Goal: Information Seeking & Learning: Learn about a topic

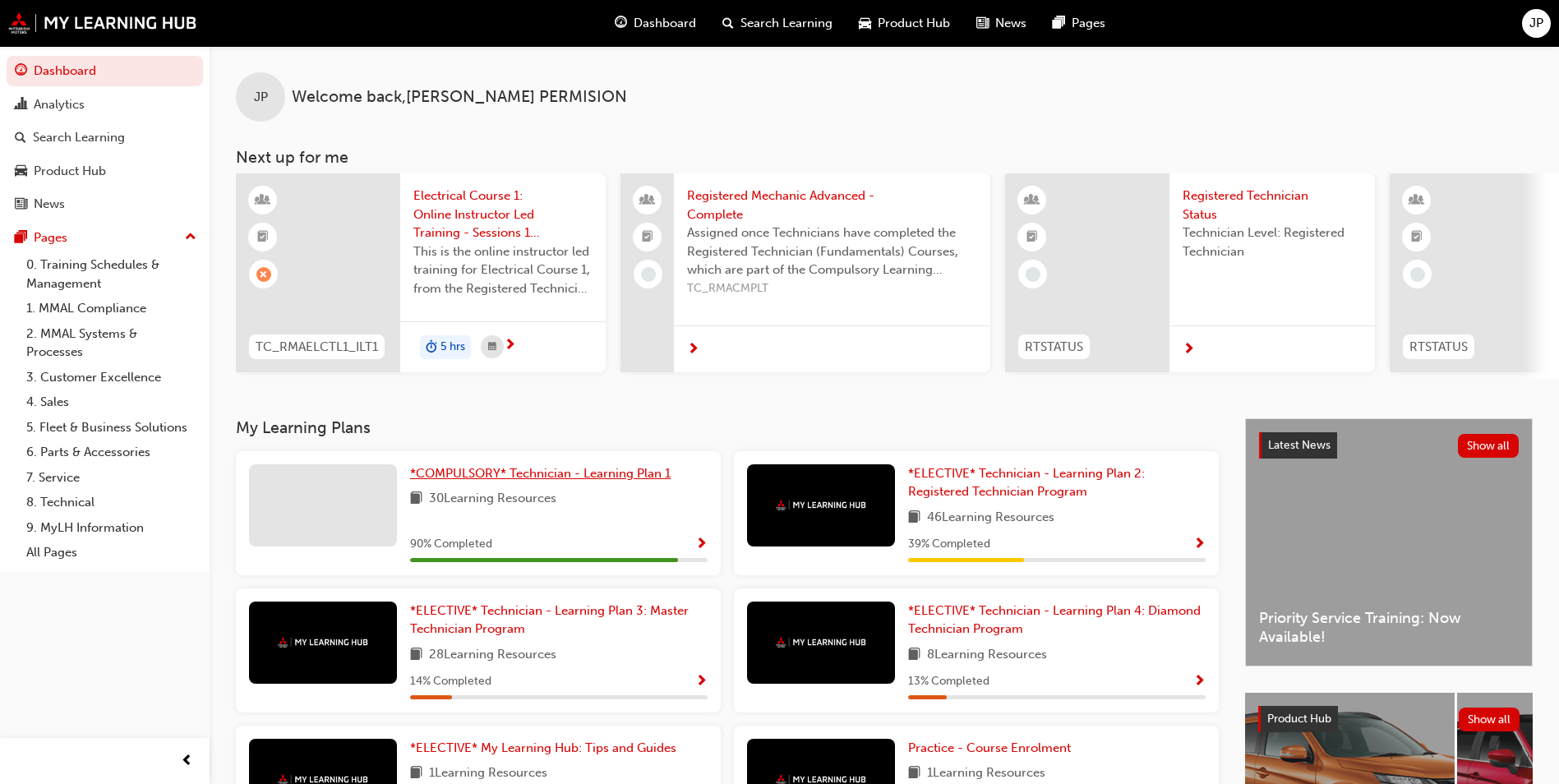
click at [536, 478] on span "*COMPULSORY* Technician - Learning Plan 1" at bounding box center [540, 472] width 260 height 15
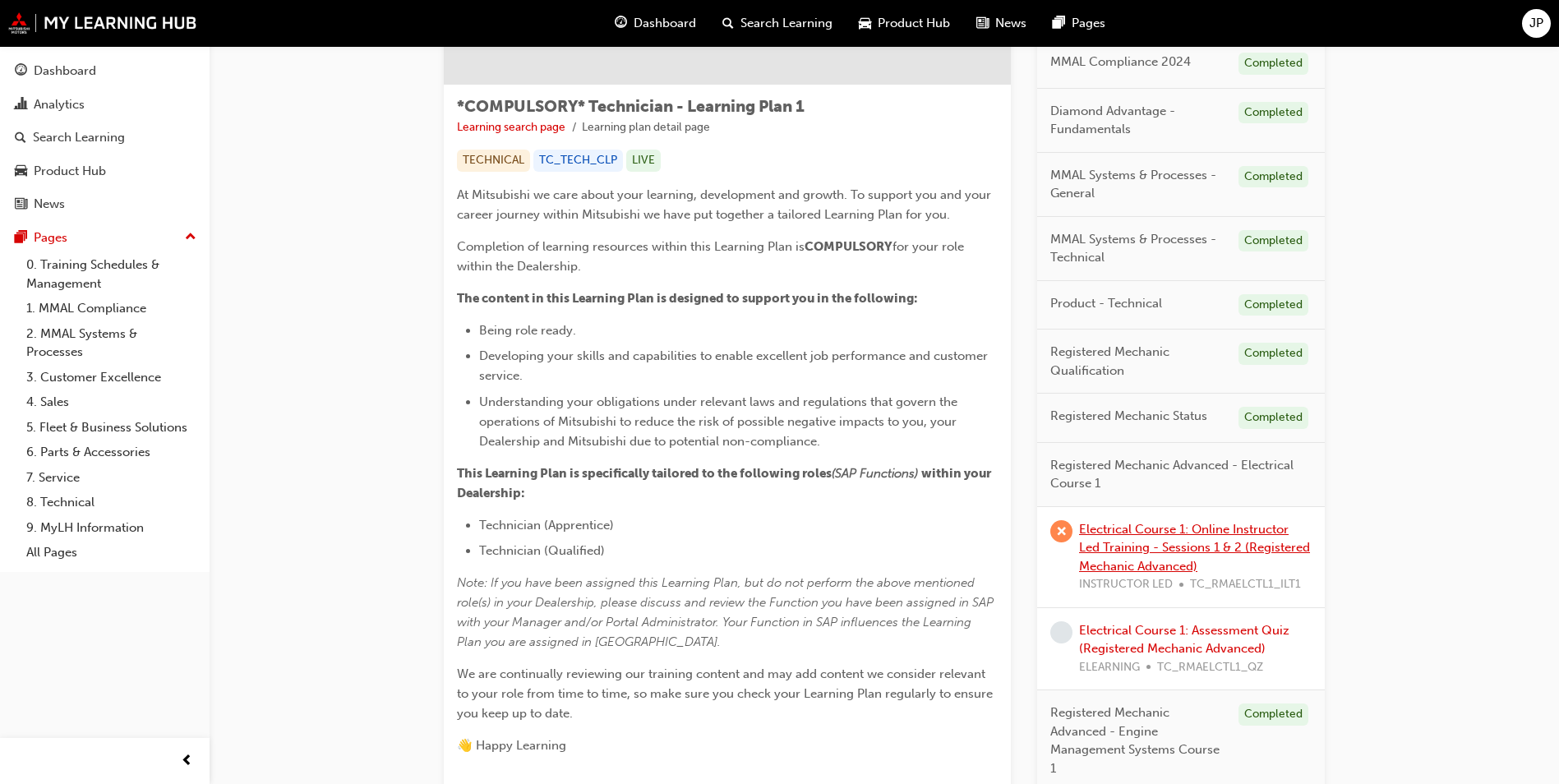
scroll to position [258, 0]
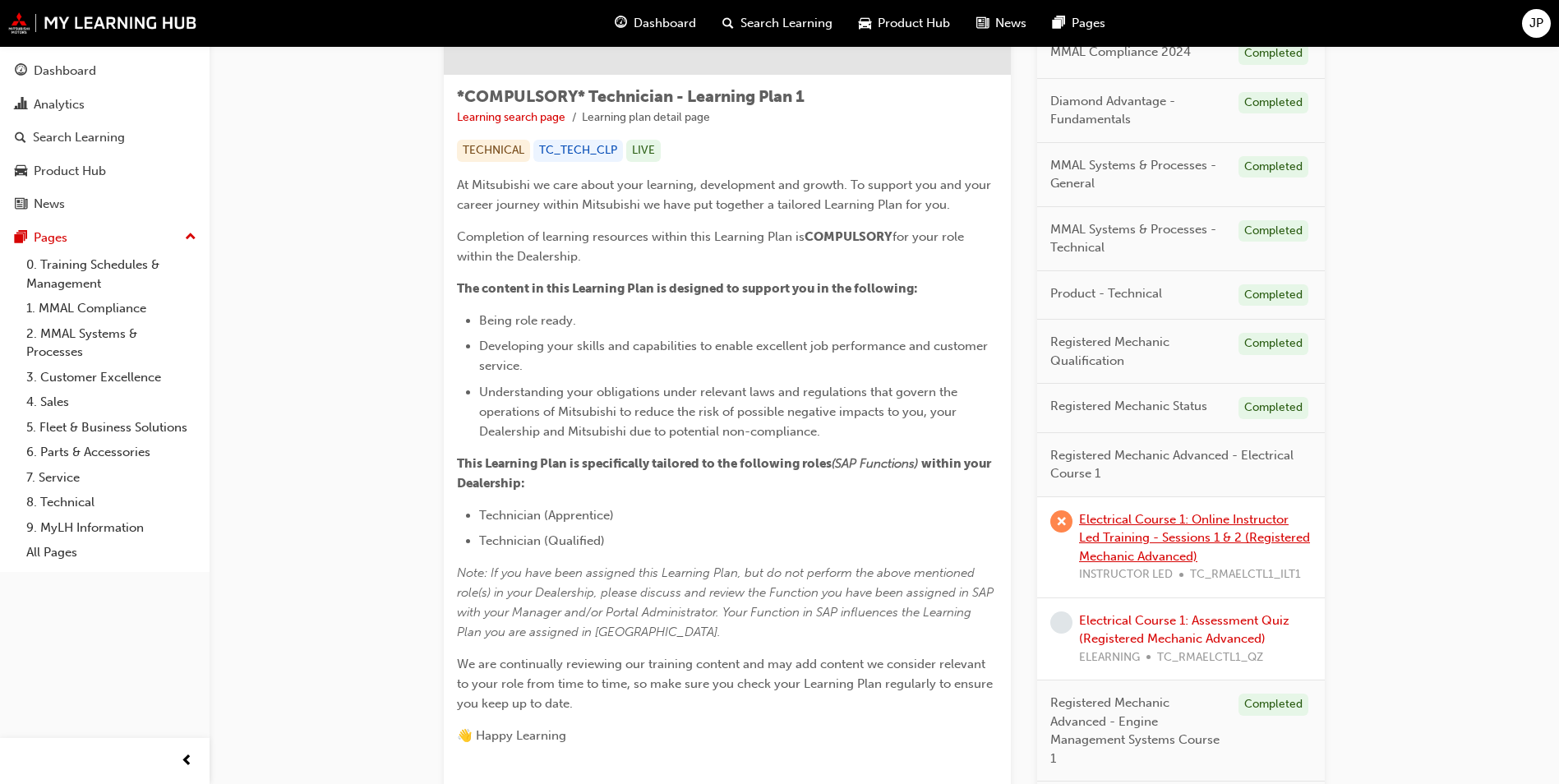
click at [1136, 522] on link "Electrical Course 1: Online Instructor Led Training - Sessions 1 & 2 (Registere…" at bounding box center [1195, 538] width 231 height 51
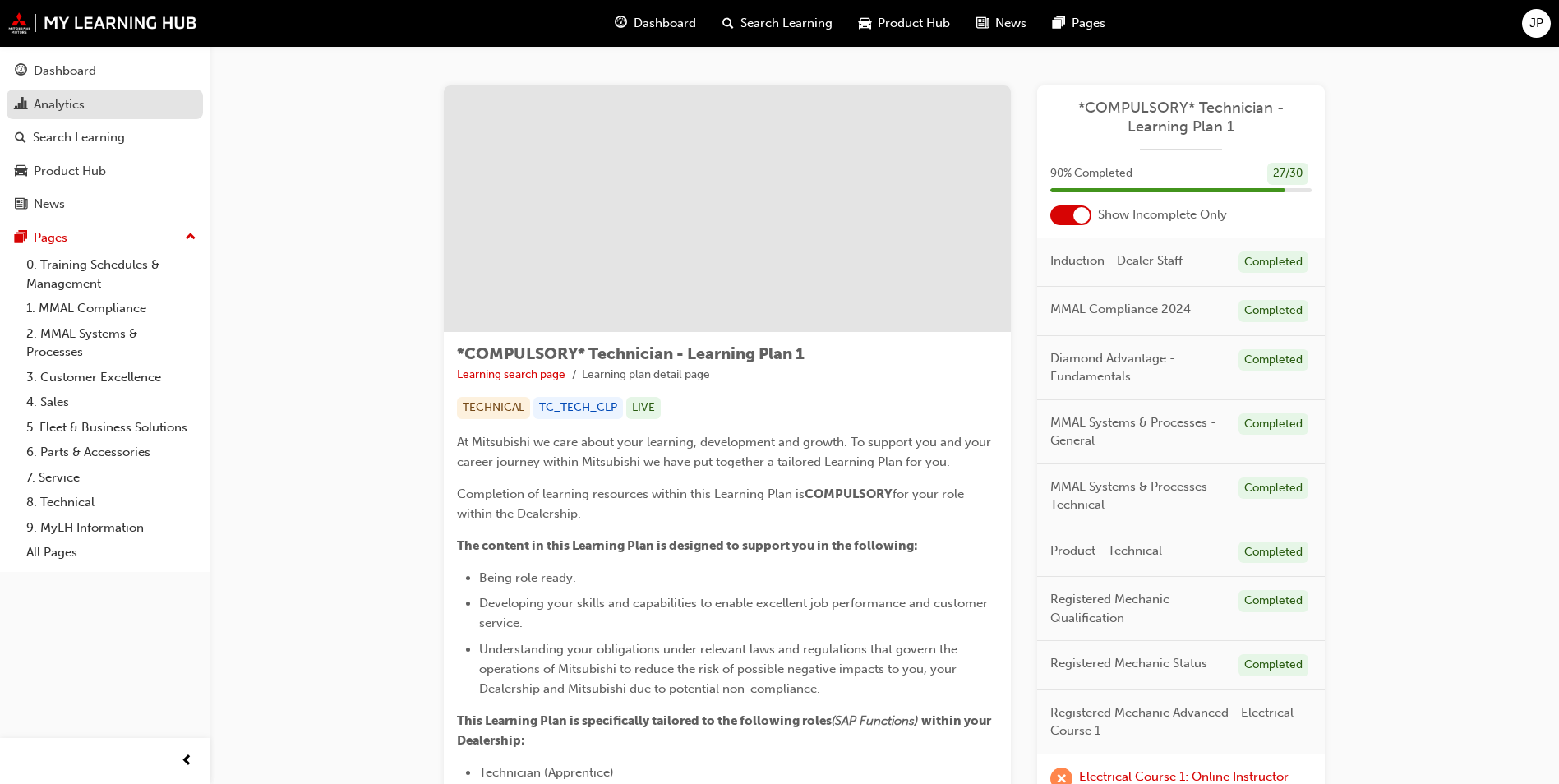
click at [57, 92] on link "Analytics" at bounding box center [104, 105] width 196 height 31
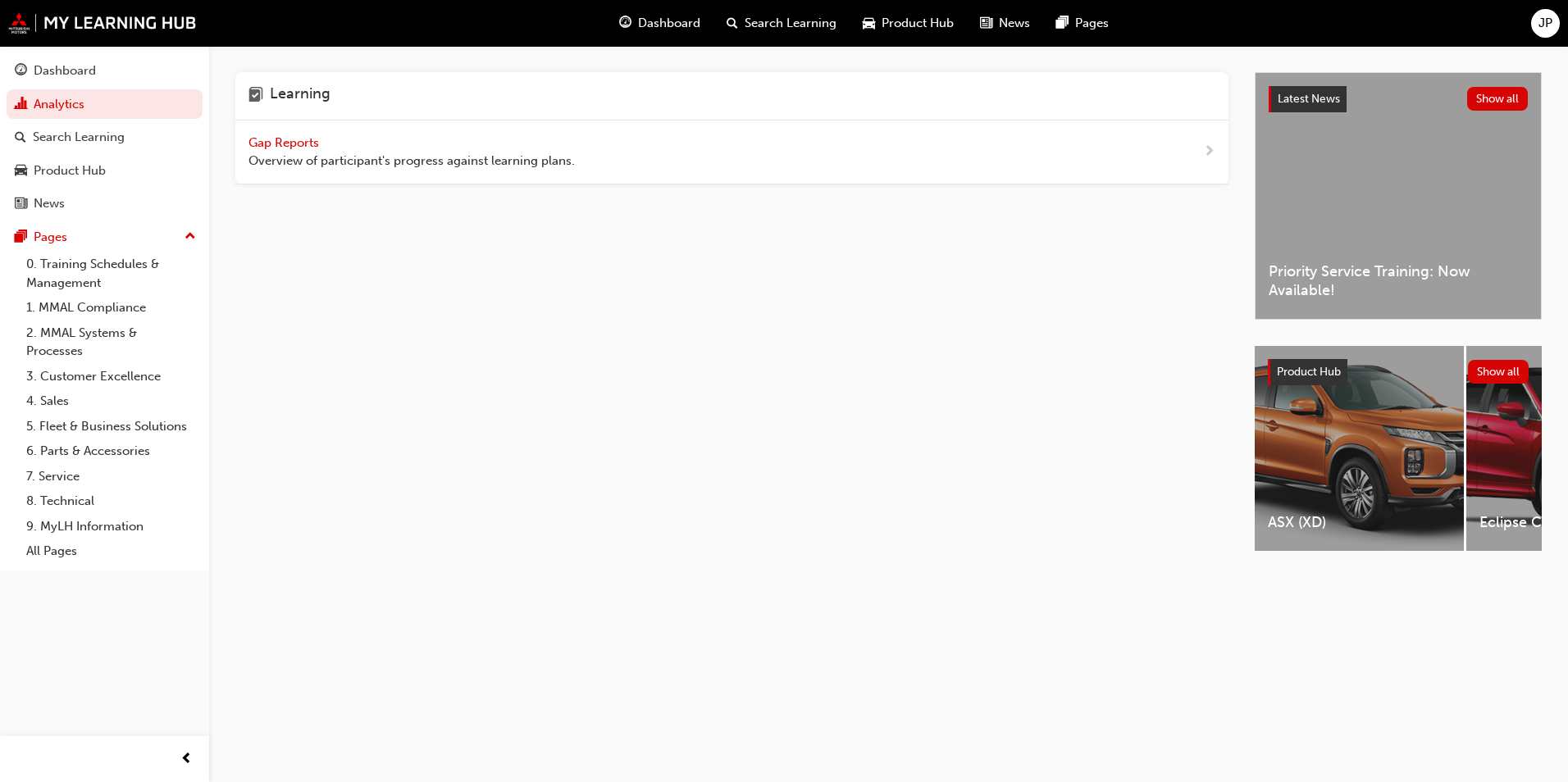
click at [302, 136] on span "Gap Reports" at bounding box center [285, 142] width 73 height 15
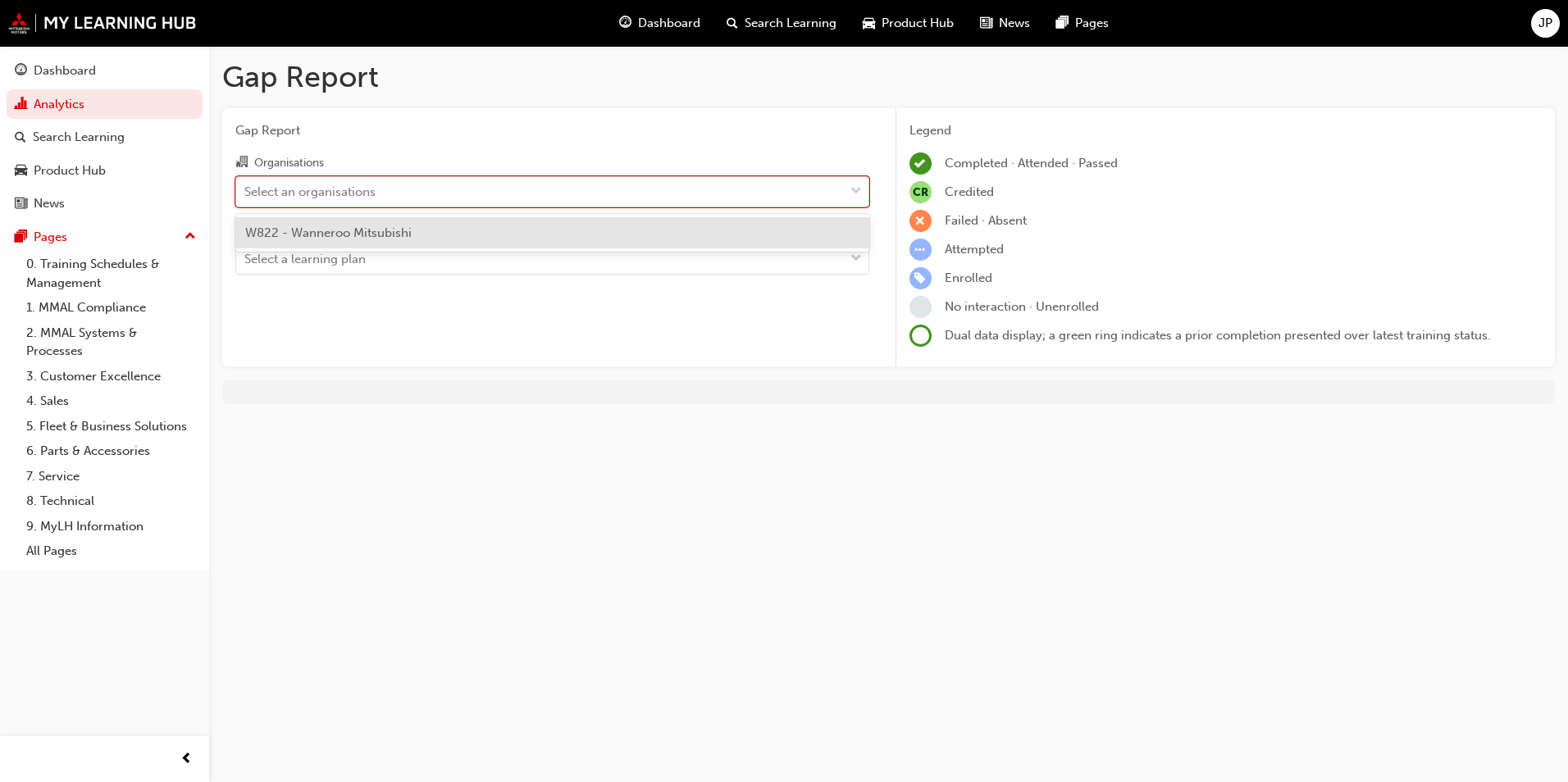
click at [456, 198] on div "Select an organisations" at bounding box center [541, 191] width 608 height 29
click at [246, 197] on input "Organisations option W822 - Wanneroo Mitsubishi focused, 1 of 1. 1 result avail…" at bounding box center [245, 190] width 2 height 14
click at [365, 230] on span "W822 - Wanneroo Mitsubishi" at bounding box center [328, 232] width 167 height 15
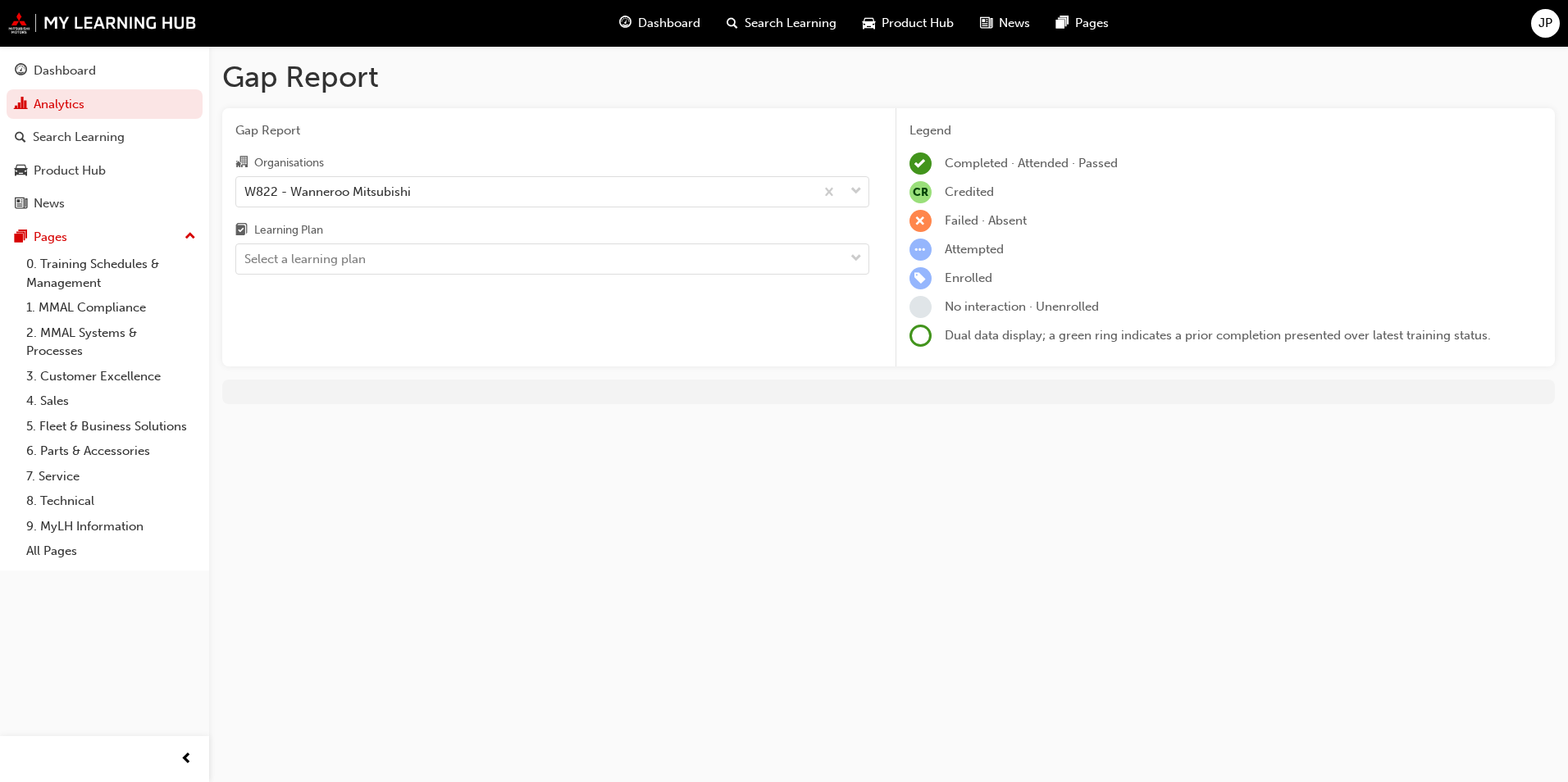
click at [360, 277] on div "Gap Report Organisations W822 - Wanneroo Mitsubishi Learning Plan Select a lear…" at bounding box center [552, 237] width 660 height 259
click at [360, 260] on div "Select a learning plan" at bounding box center [305, 260] width 121 height 19
click at [246, 260] on input "Learning Plan Select a learning plan" at bounding box center [245, 259] width 2 height 14
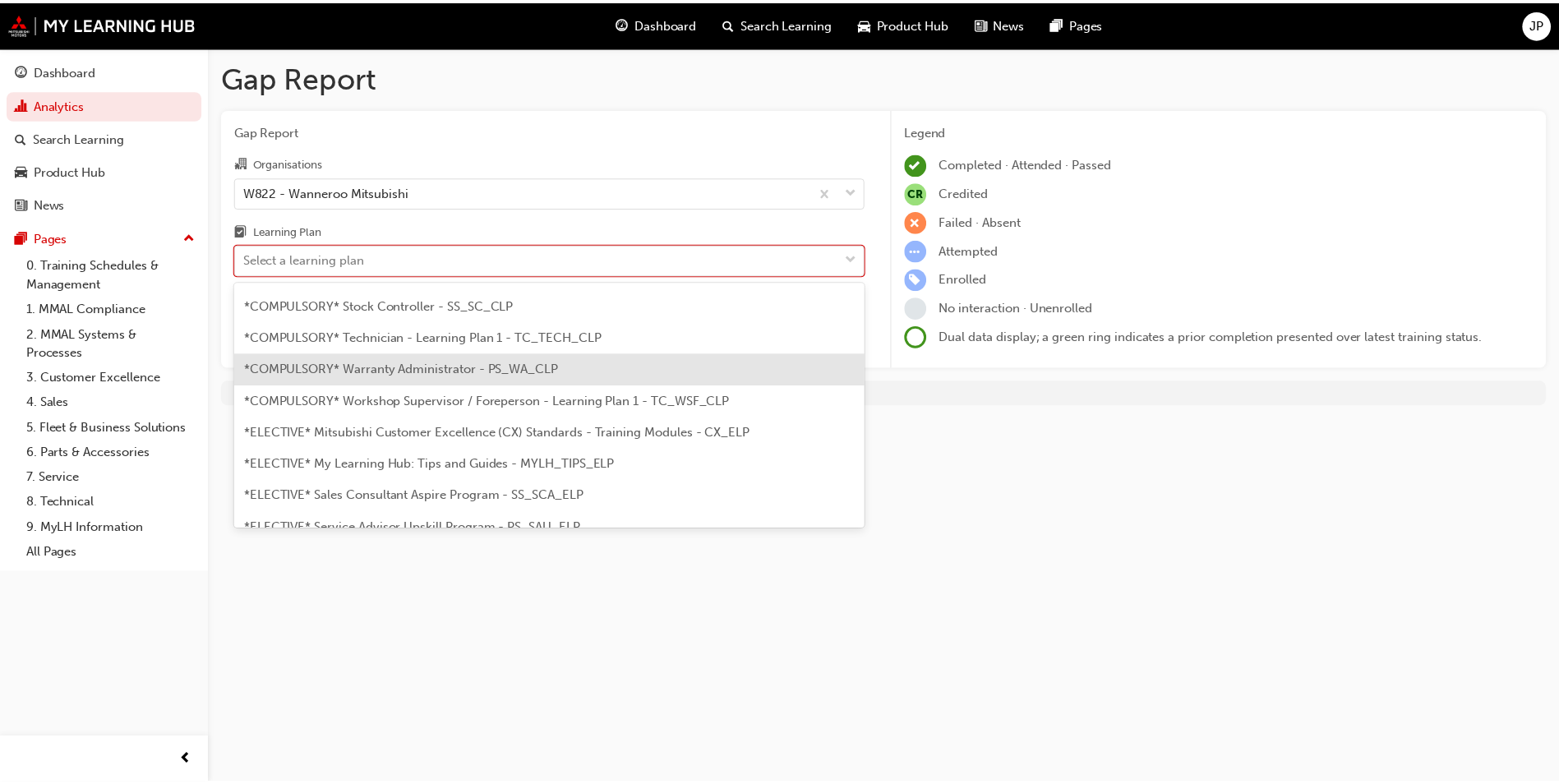
scroll to position [657, 0]
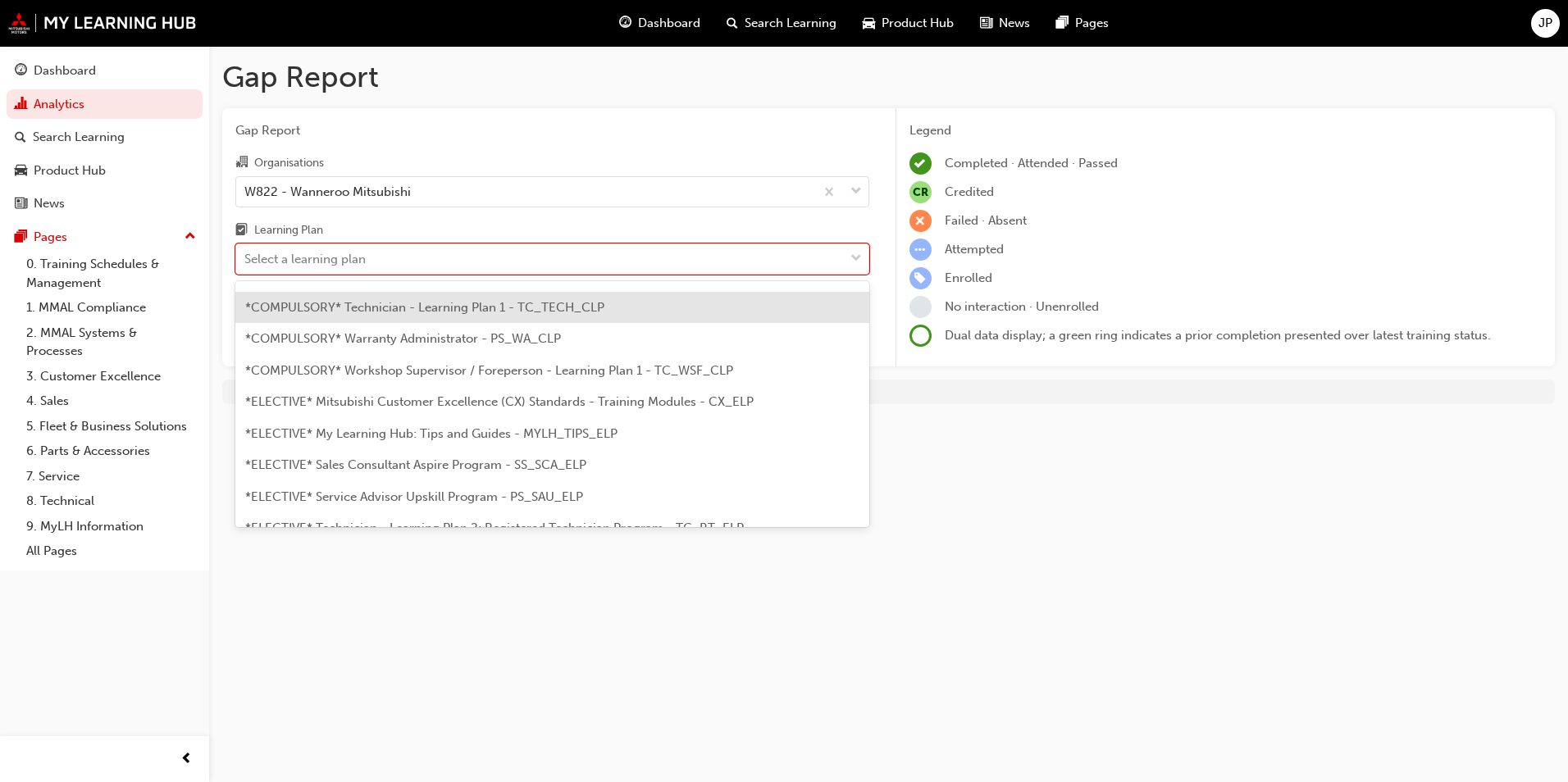
click at [465, 304] on span "*COMPULSORY* Technician - Learning Plan 1 - TC_TECH_CLP" at bounding box center [424, 306] width 360 height 15
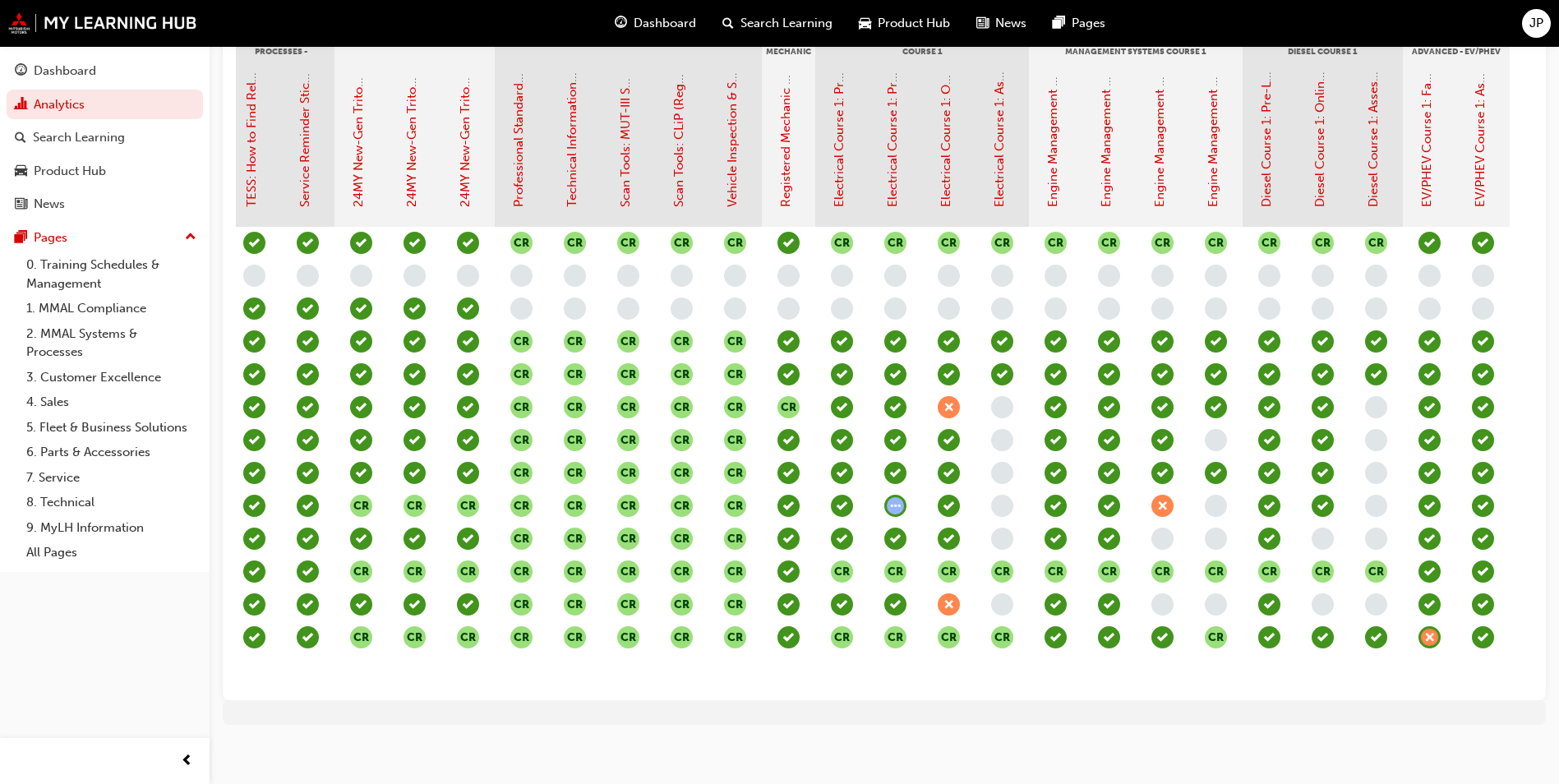
scroll to position [0, 547]
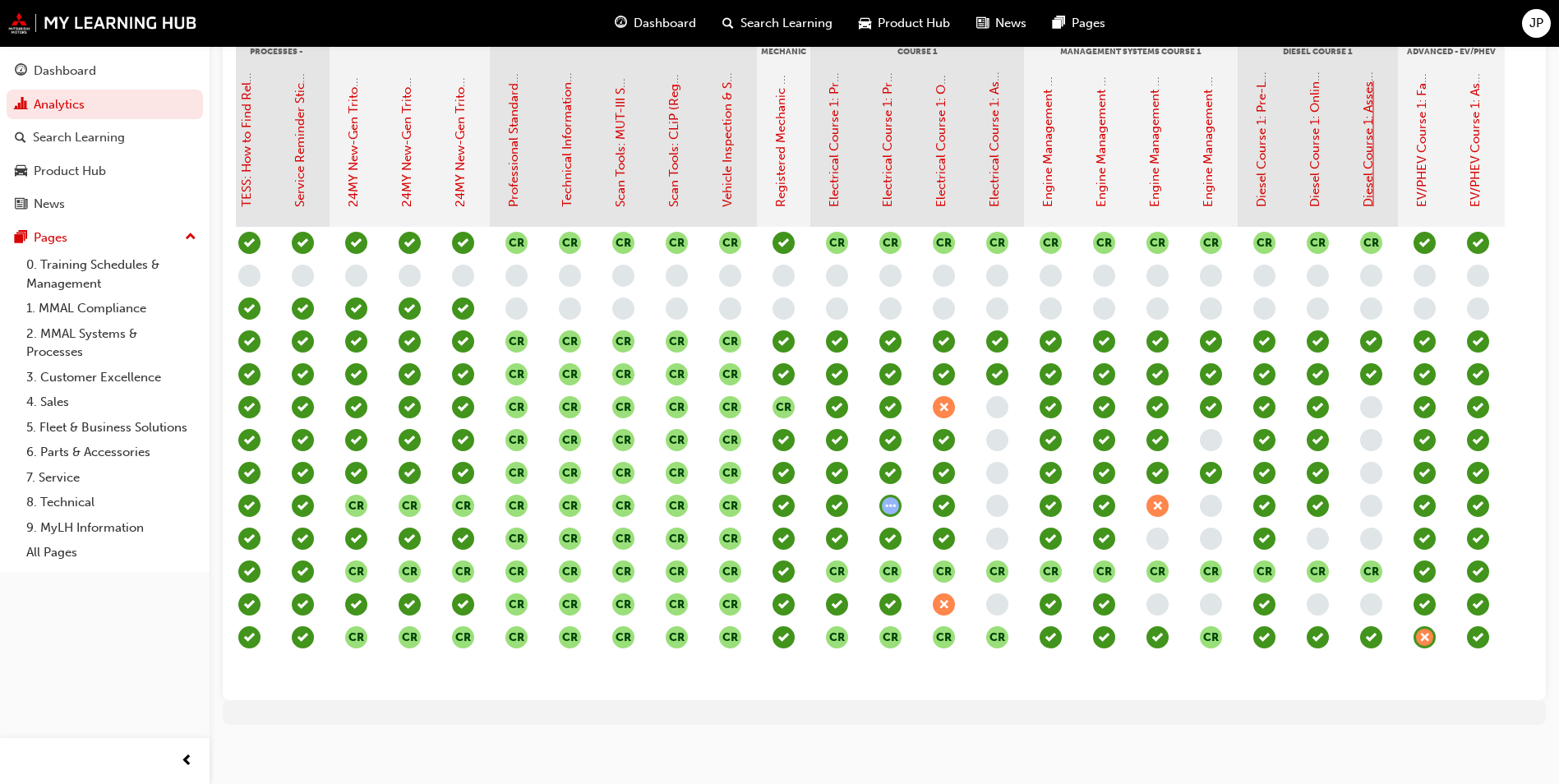
click at [1368, 181] on link "Diesel Course 1: Assessment Quiz (Registered Mechanic Advanced)" at bounding box center [1368, 15] width 15 height 382
